Goal: Obtain resource: Download file/media

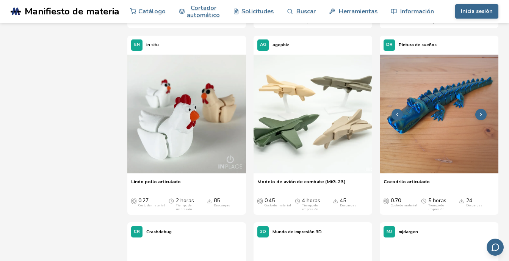
scroll to position [632, 0]
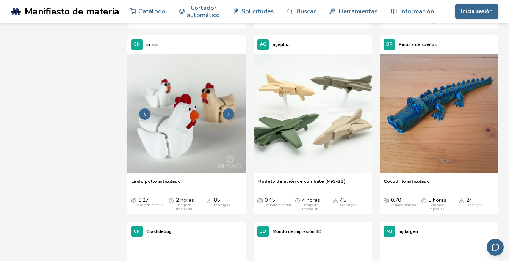
click at [187, 137] on img at bounding box center [186, 113] width 119 height 119
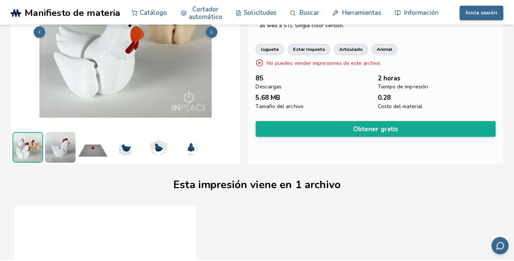
scroll to position [67, 0]
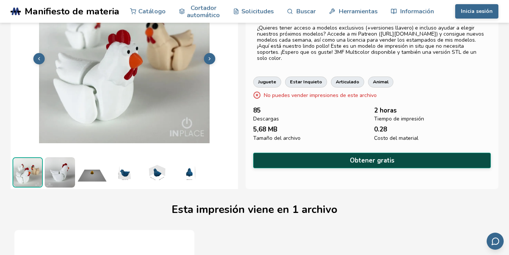
click at [344, 159] on button "Obtener gratis" at bounding box center [371, 161] width 237 height 16
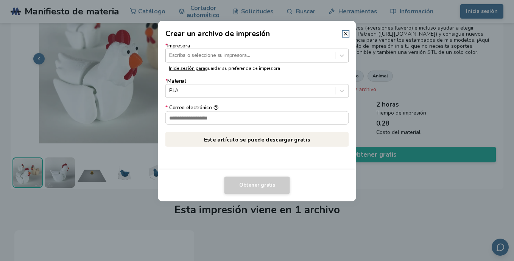
click at [310, 56] on div at bounding box center [250, 55] width 162 height 7
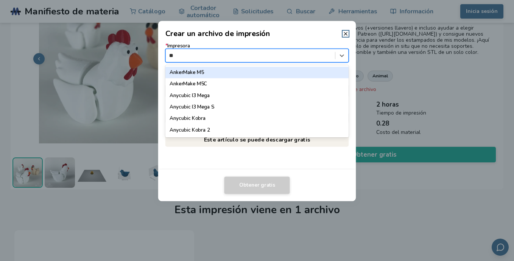
type input "*"
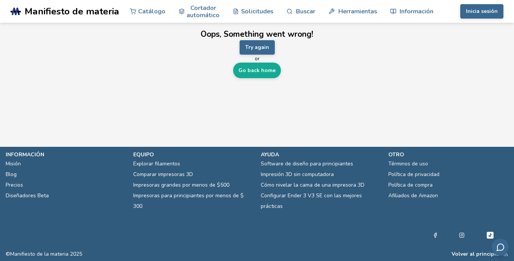
scroll to position [0, 0]
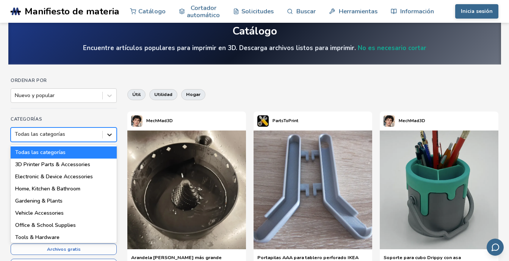
click at [114, 142] on div "18 results available. Use Up and Down to choose options, press Enter to select …" at bounding box center [64, 134] width 106 height 14
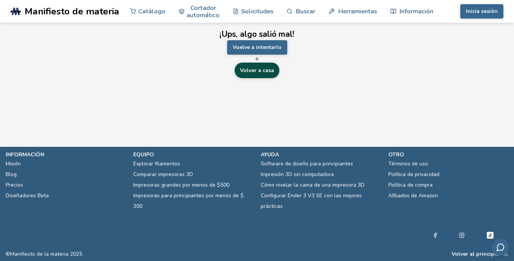
click at [255, 72] on link "Volver a casa" at bounding box center [257, 70] width 45 height 16
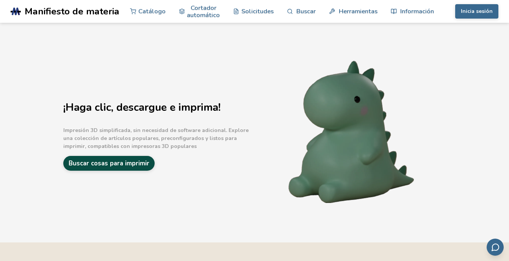
click at [118, 162] on link "Buscar cosas para imprimir" at bounding box center [108, 163] width 91 height 15
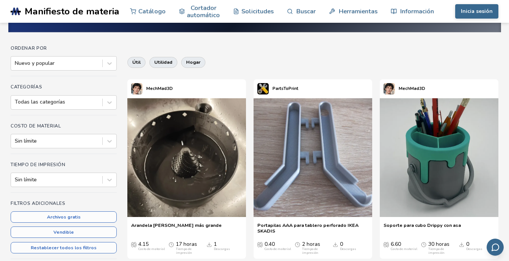
scroll to position [47, 0]
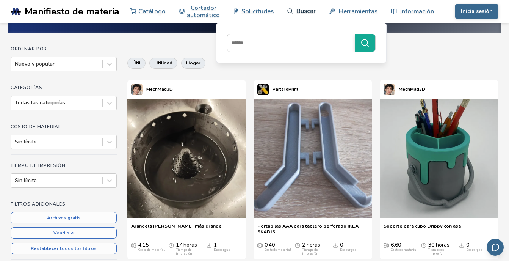
click at [298, 7] on font "Buscar" at bounding box center [305, 10] width 19 height 7
click at [292, 48] on input at bounding box center [288, 43] width 123 height 14
type input "*****"
click at [354, 34] on button "*****" at bounding box center [364, 42] width 20 height 17
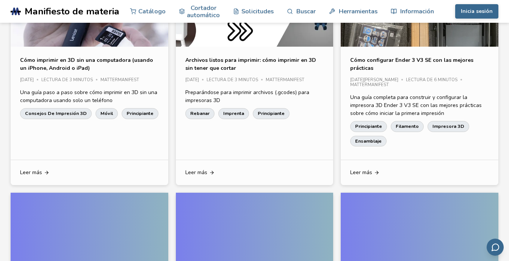
scroll to position [672, 0]
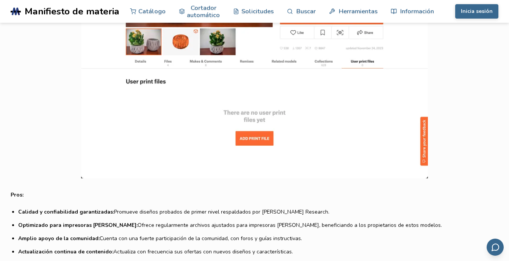
scroll to position [946, 0]
